Goal: Information Seeking & Learning: Understand process/instructions

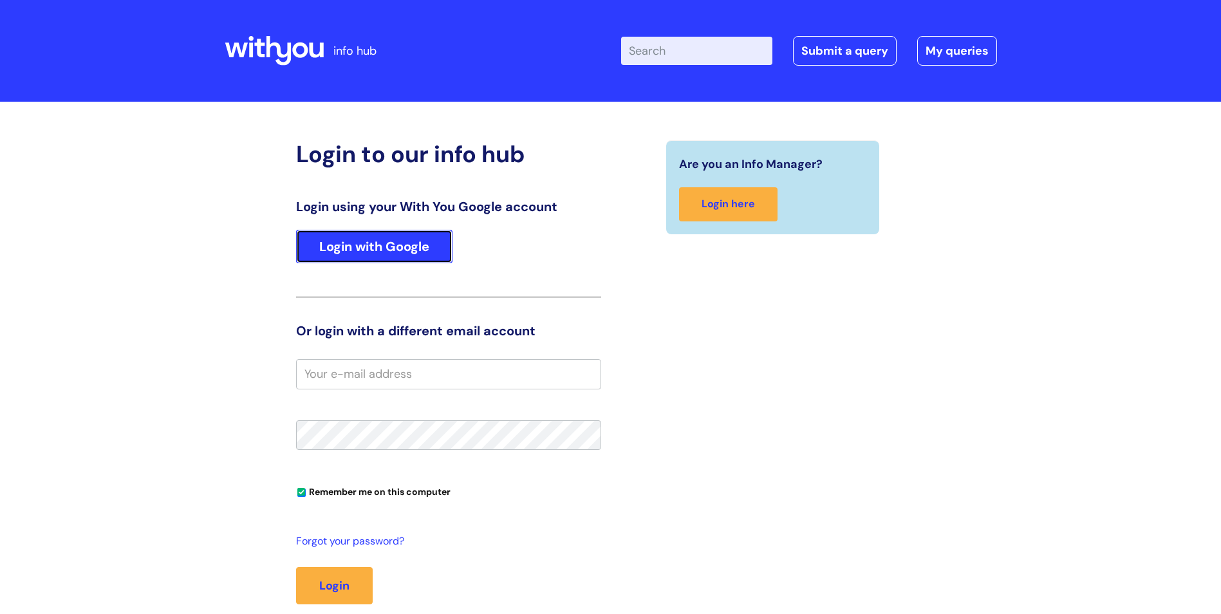
click at [400, 247] on link "Login with Google" at bounding box center [374, 246] width 156 height 33
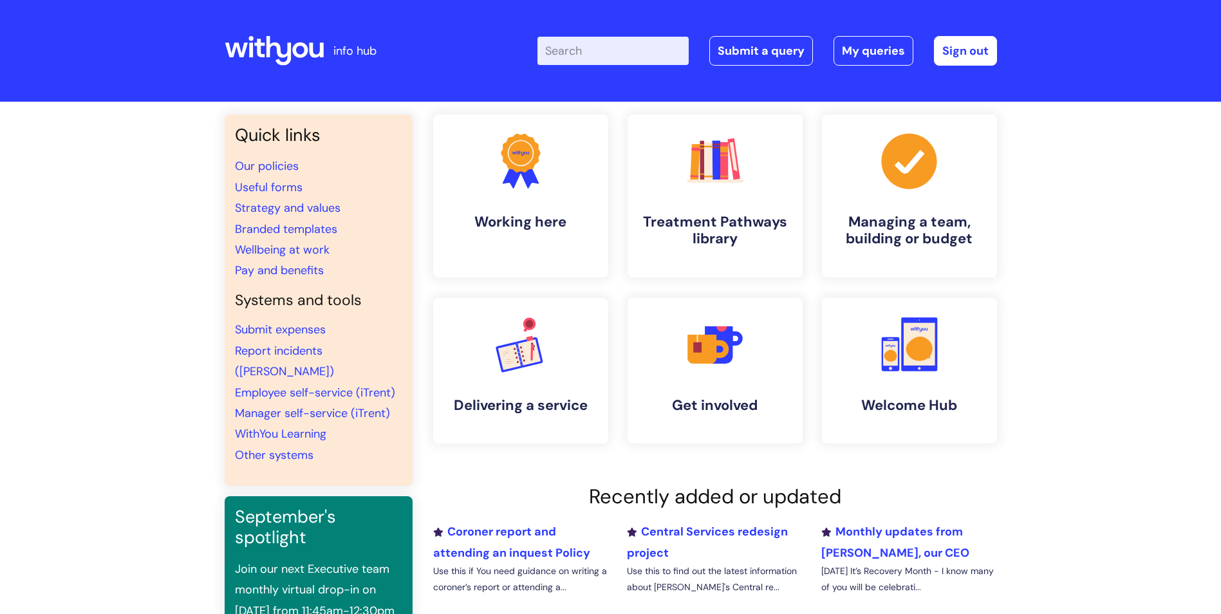
click at [638, 54] on input "Enter your search term here..." at bounding box center [613, 51] width 151 height 28
type input "concur"
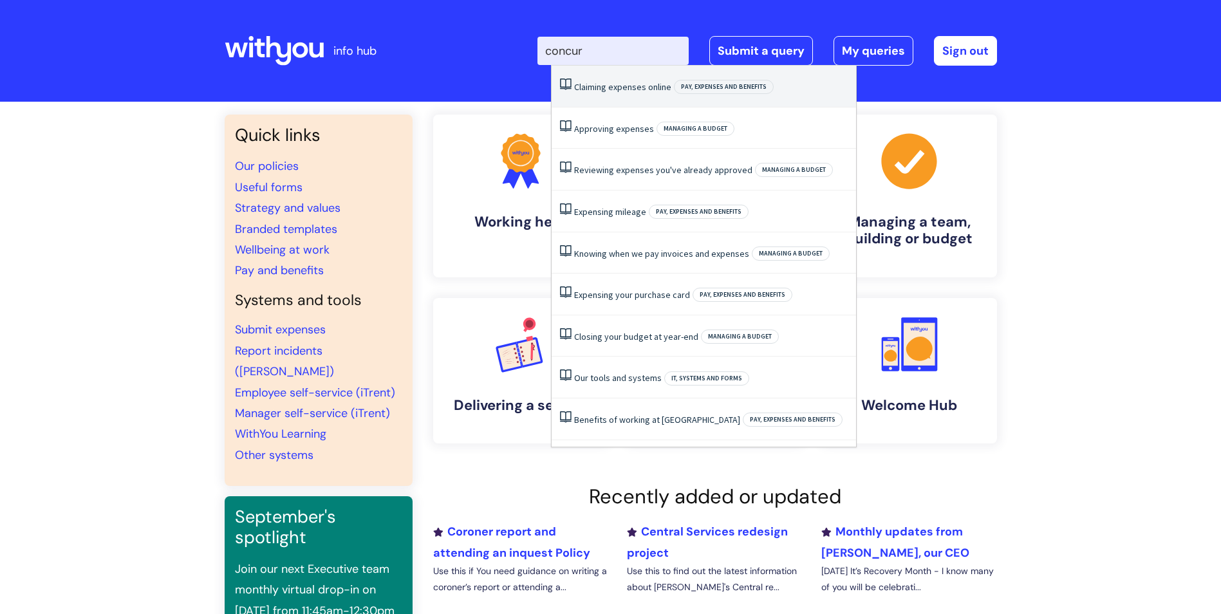
click at [640, 95] on li "Claiming expenses online Pay, expenses and benefits" at bounding box center [704, 87] width 304 height 42
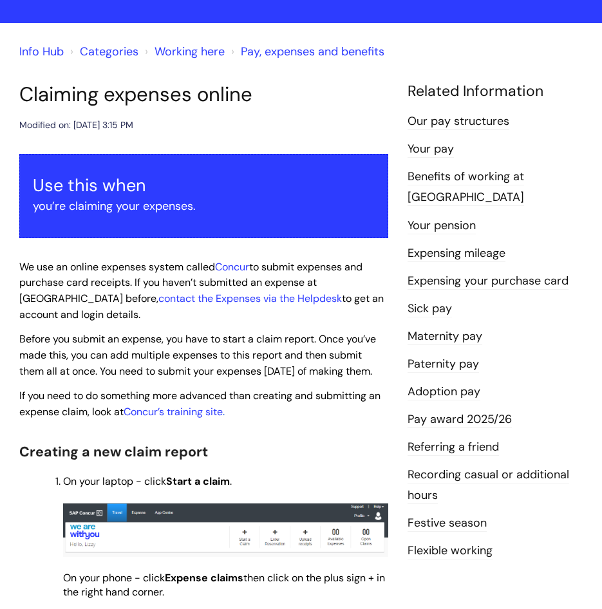
scroll to position [64, 0]
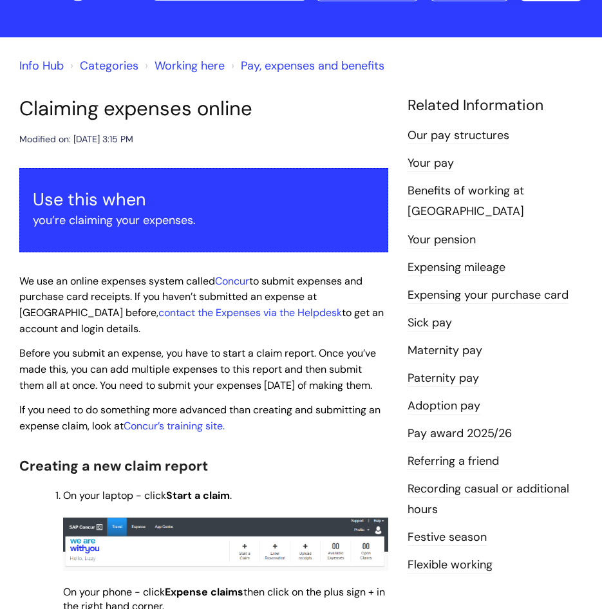
drag, startPoint x: 19, startPoint y: 276, endPoint x: 377, endPoint y: 409, distance: 382.3
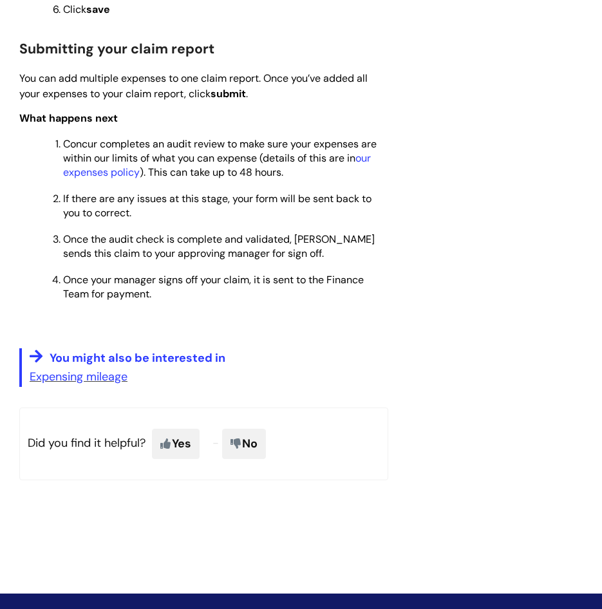
scroll to position [1369, 0]
